Goal: Information Seeking & Learning: Learn about a topic

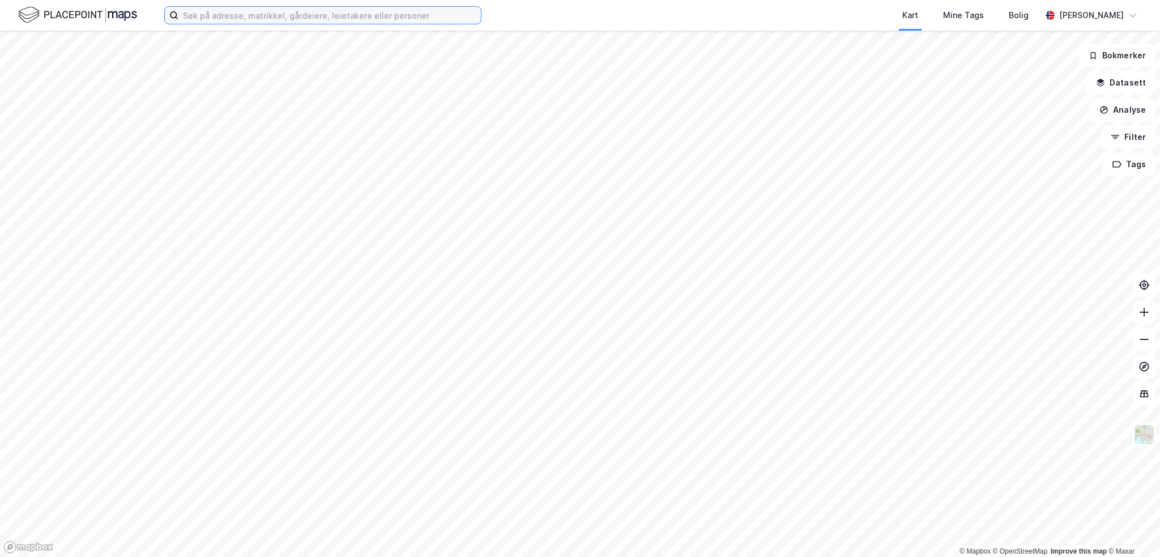
click at [293, 21] on input at bounding box center [329, 15] width 302 height 17
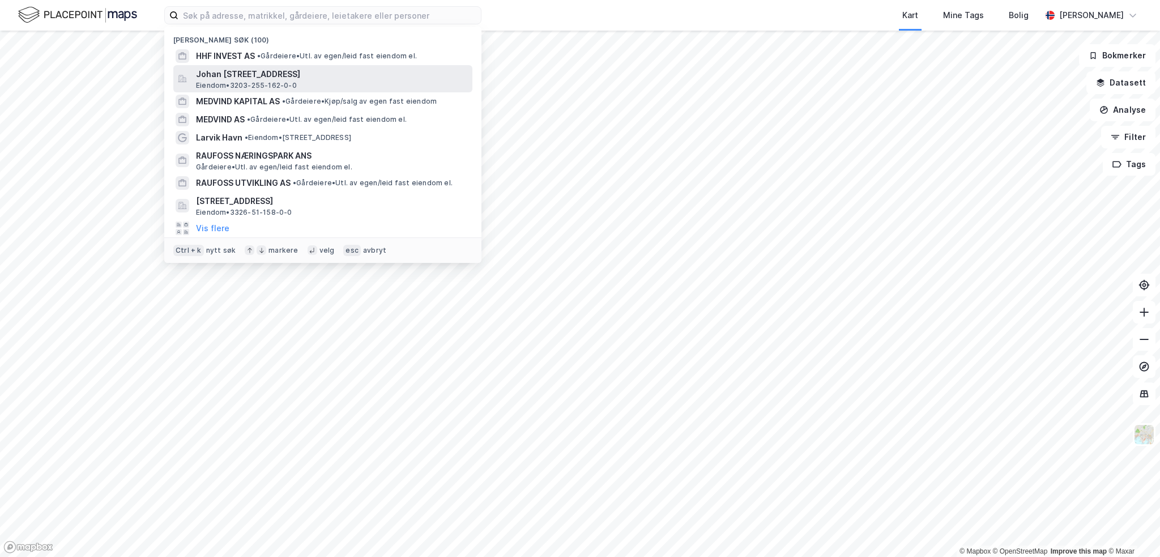
click at [283, 70] on span "Johan [STREET_ADDRESS]" at bounding box center [332, 74] width 272 height 14
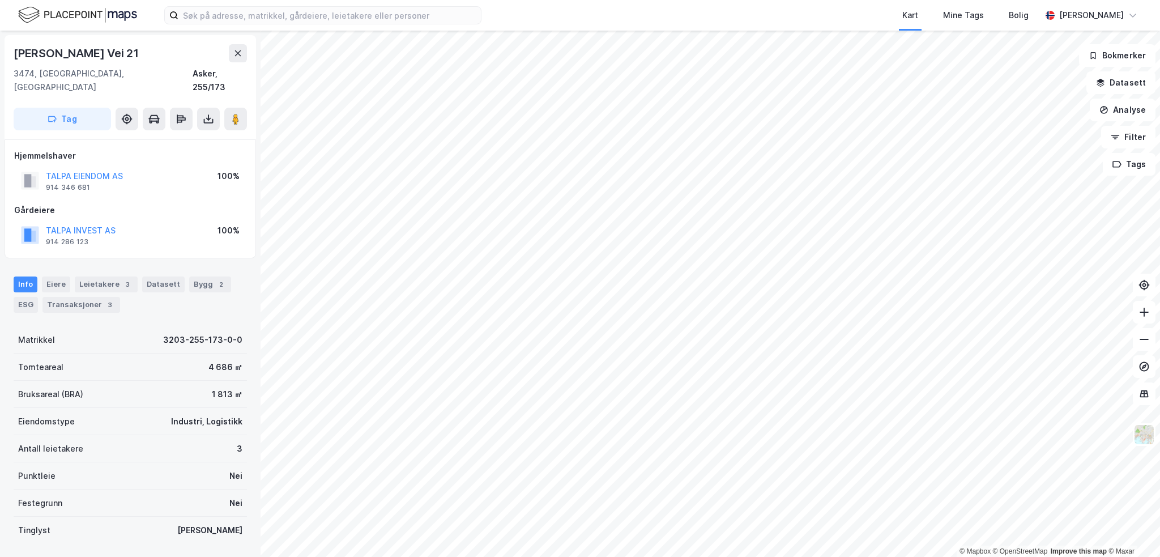
click at [92, 53] on div "[PERSON_NAME] Vei 21" at bounding box center [77, 53] width 127 height 18
drag, startPoint x: 103, startPoint y: 53, endPoint x: 1, endPoint y: 50, distance: 102.5
click at [1, 50] on div "Johan [STREET_ADDRESS], 255/173 Tag Hjemmelshaver TALPA EIENDOM AS 914 346 681 …" at bounding box center [130, 294] width 260 height 526
copy div "[PERSON_NAME]"
click at [0, 0] on button "TALPA INVEST AS" at bounding box center [0, 0] width 0 height 0
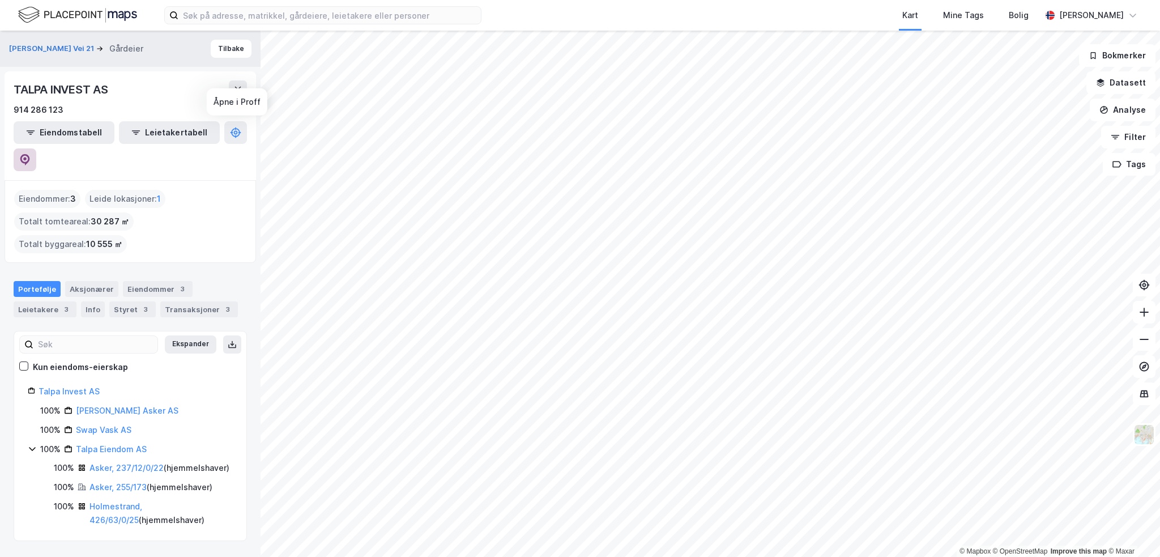
click at [30, 154] on icon at bounding box center [25, 159] width 10 height 11
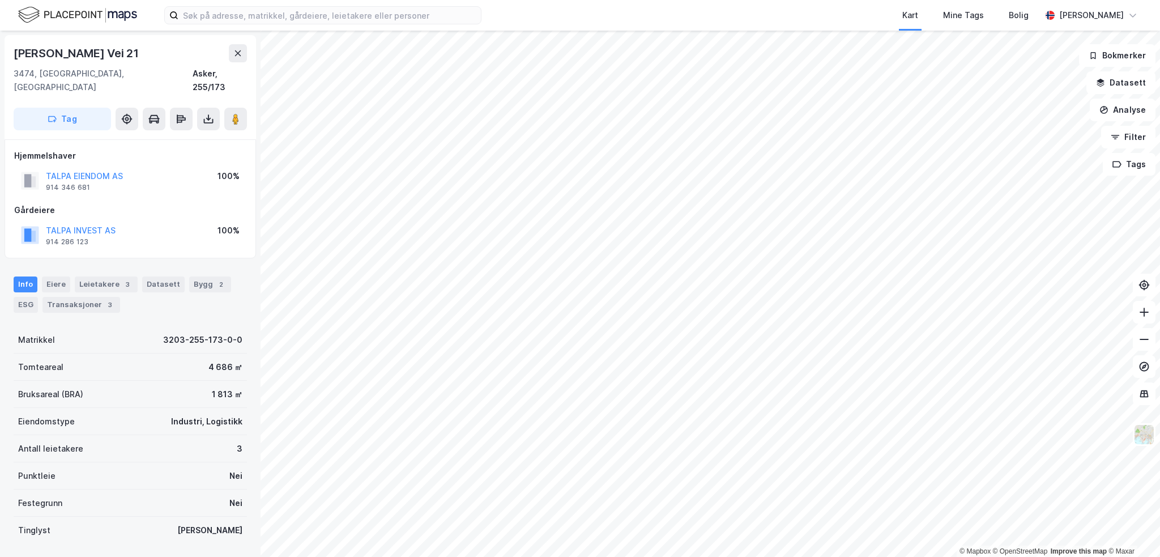
click at [104, 52] on div "[PERSON_NAME] Vei 21" at bounding box center [77, 53] width 127 height 18
copy div "[PERSON_NAME] Vei 21"
click at [59, 297] on div "Transaksjoner 4" at bounding box center [53, 305] width 78 height 16
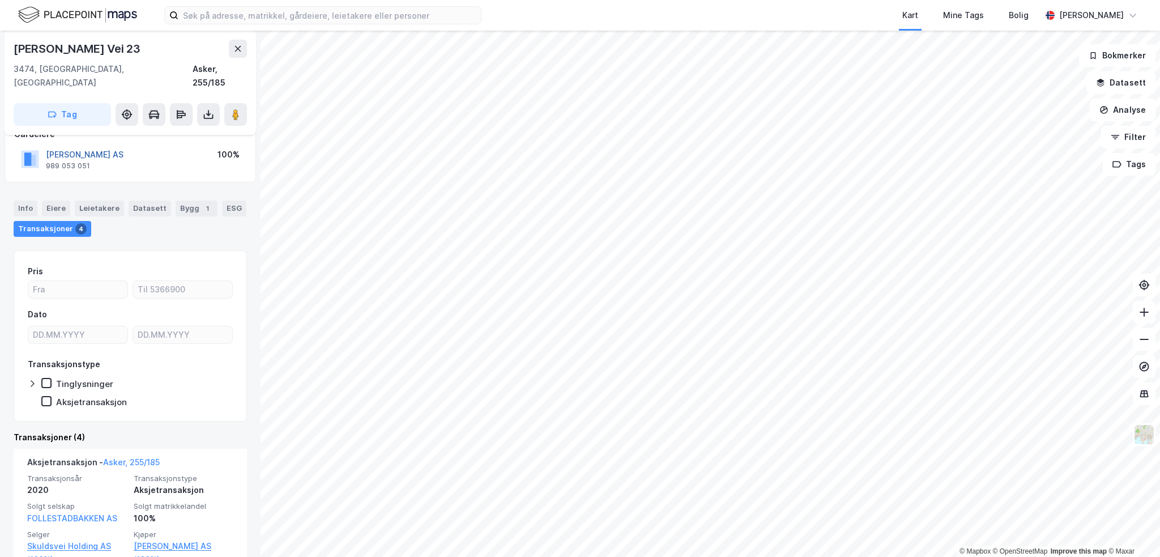
scroll to position [28, 0]
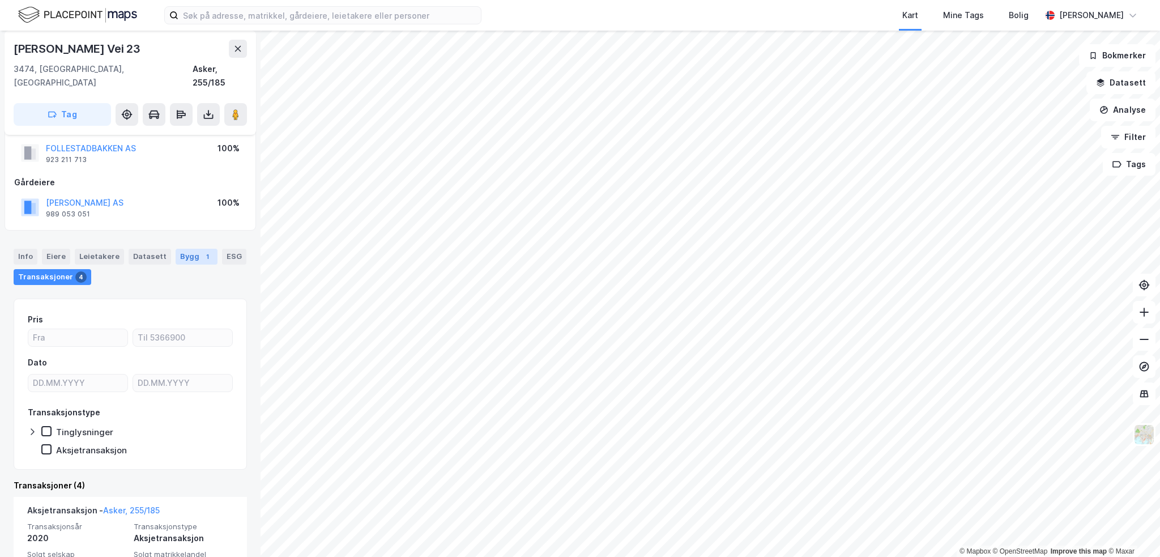
click at [187, 249] on div "Bygg 1" at bounding box center [197, 257] width 42 height 16
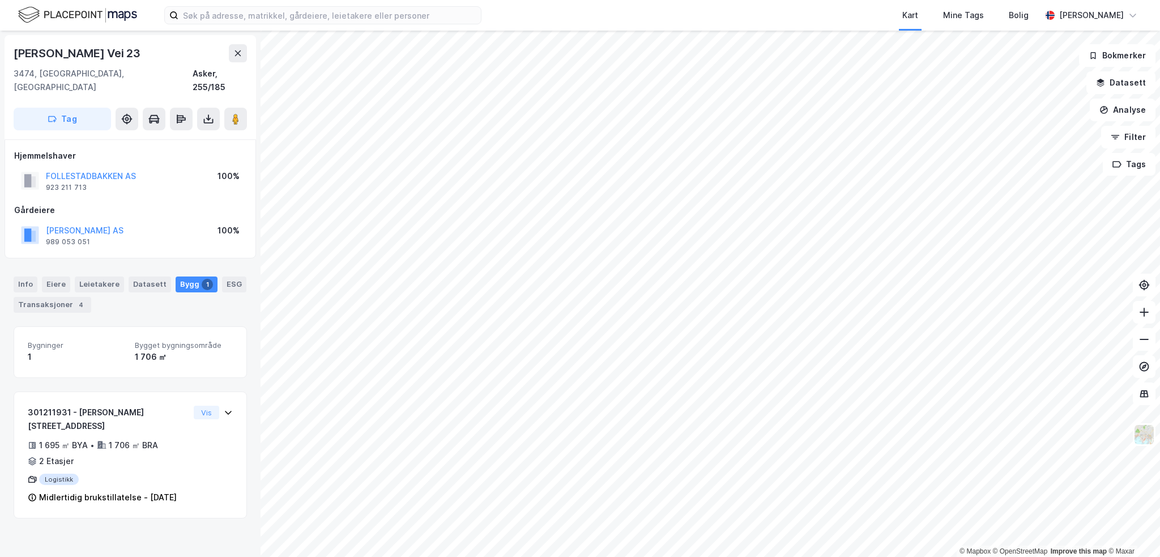
click at [71, 52] on div "[PERSON_NAME] Vei 23" at bounding box center [78, 53] width 129 height 18
click at [72, 52] on div "[PERSON_NAME] Vei 23" at bounding box center [78, 53] width 129 height 18
copy div "[PERSON_NAME] Vei 23"
click at [0, 0] on button "[PERSON_NAME] AS" at bounding box center [0, 0] width 0 height 0
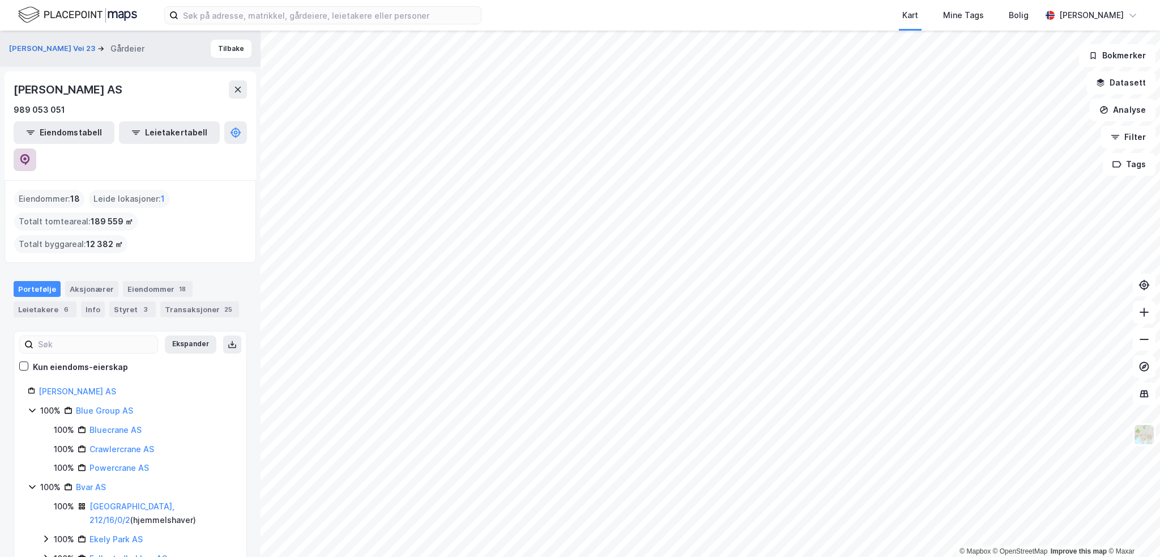
click at [30, 154] on icon at bounding box center [25, 159] width 10 height 11
click at [61, 304] on div "6" at bounding box center [66, 309] width 11 height 11
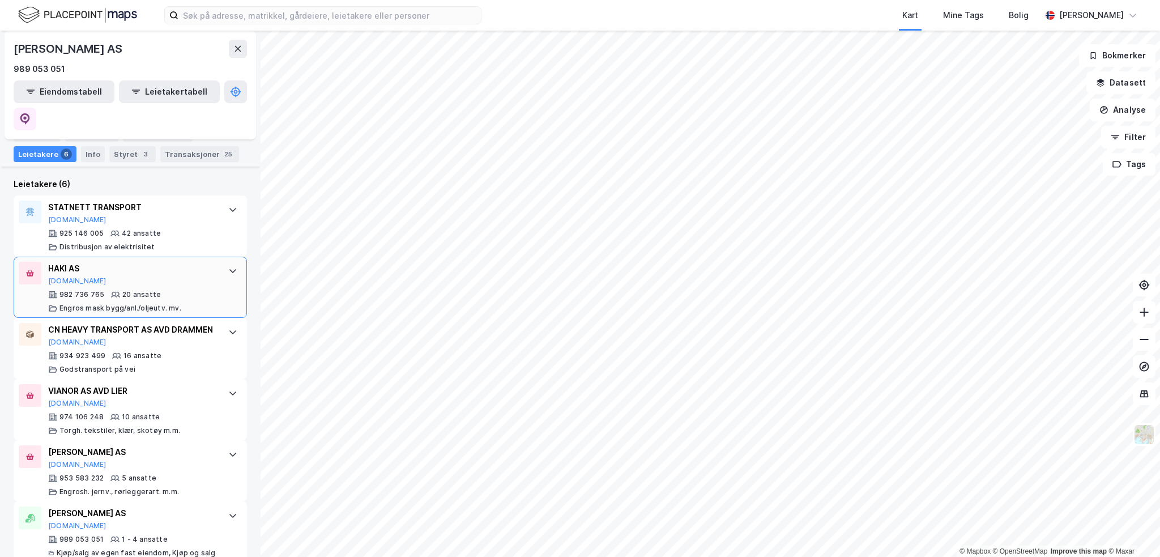
scroll to position [353, 0]
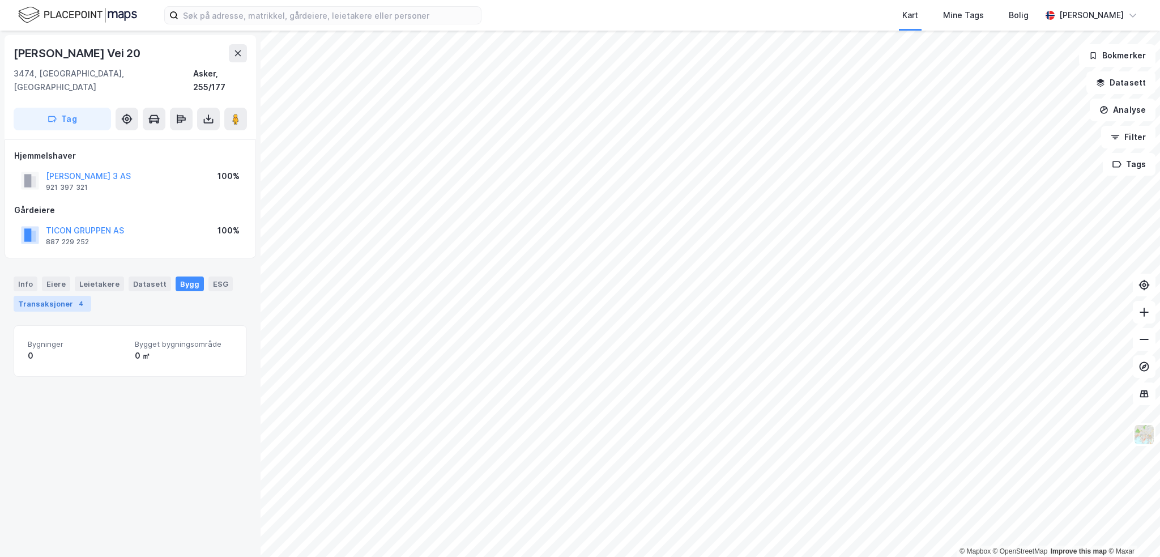
click at [23, 296] on div "Transaksjoner 4" at bounding box center [53, 304] width 78 height 16
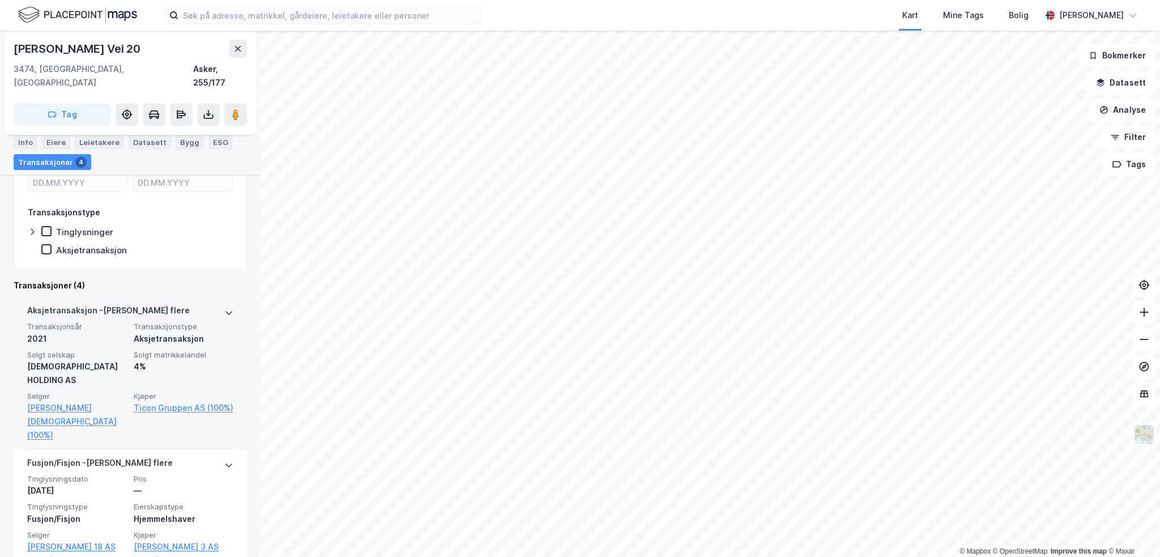
scroll to position [283, 0]
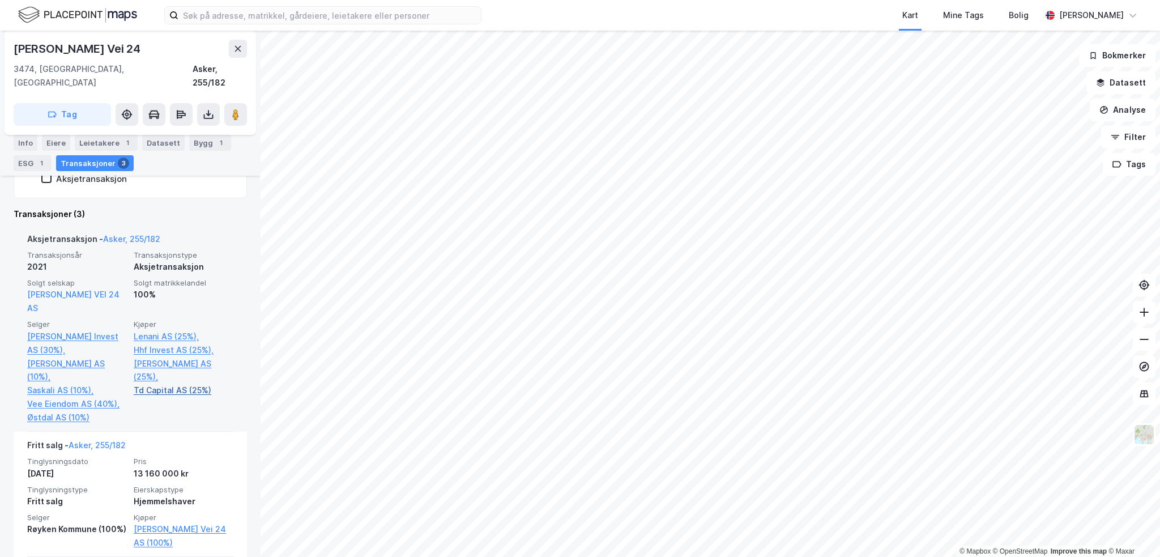
scroll to position [383, 0]
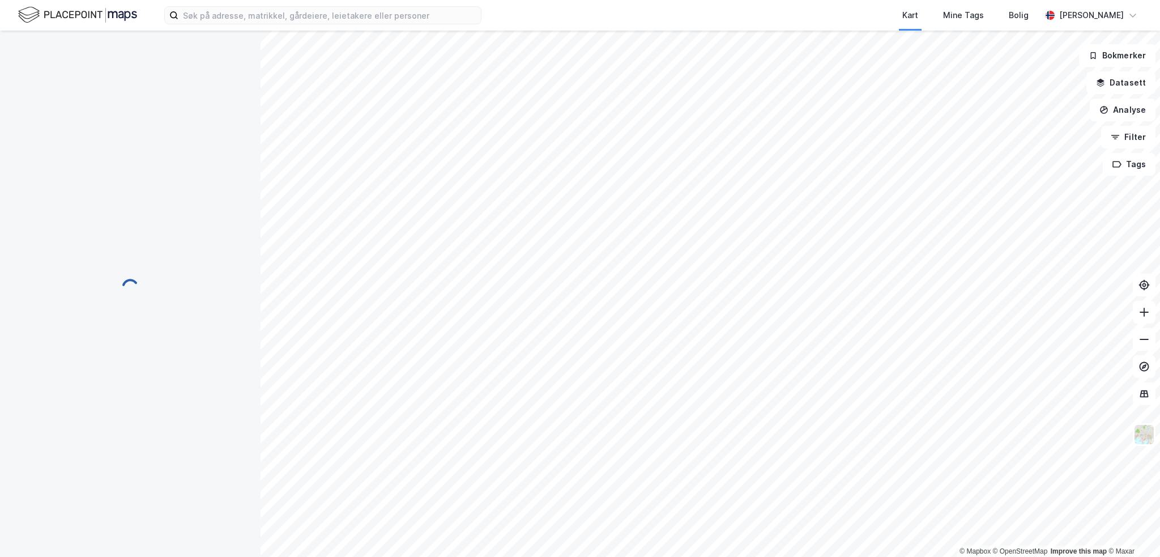
scroll to position [44, 0]
